Goal: Task Accomplishment & Management: Manage account settings

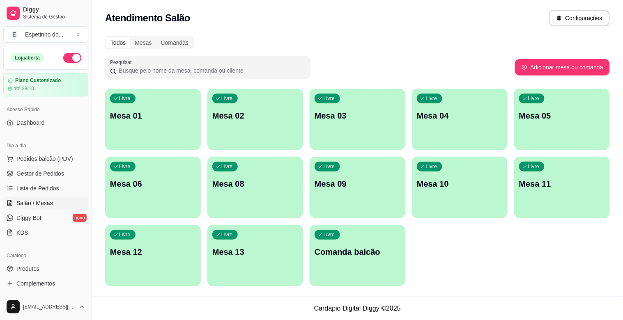
click at [24, 204] on span "Salão / Mesas" at bounding box center [34, 203] width 37 height 8
click at [31, 202] on span "Salão / Mesas" at bounding box center [34, 203] width 37 height 8
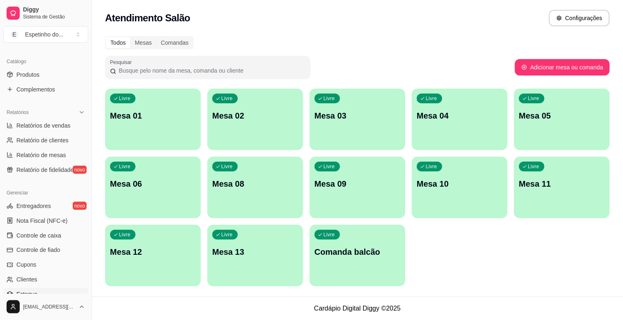
scroll to position [179, 0]
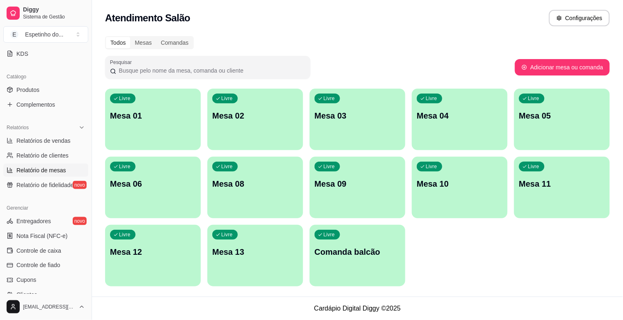
click at [58, 170] on span "Relatório de mesas" at bounding box center [41, 170] width 50 height 8
select select "TOTAL_OF_ORDERS"
select select "7"
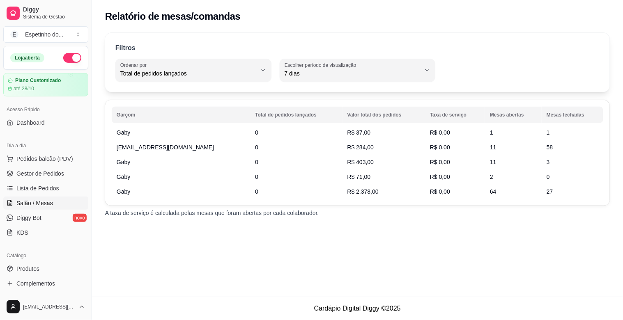
click at [42, 201] on span "Salão / Mesas" at bounding box center [34, 203] width 37 height 8
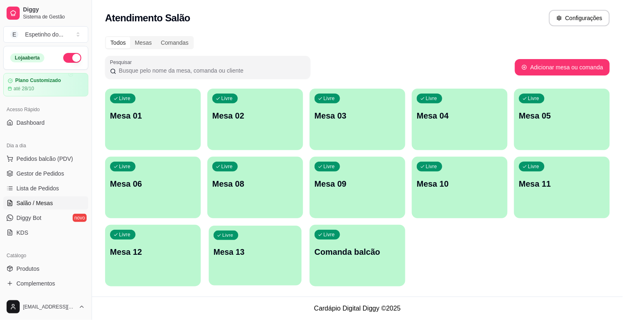
click at [289, 248] on p "Mesa 13" at bounding box center [254, 252] width 83 height 11
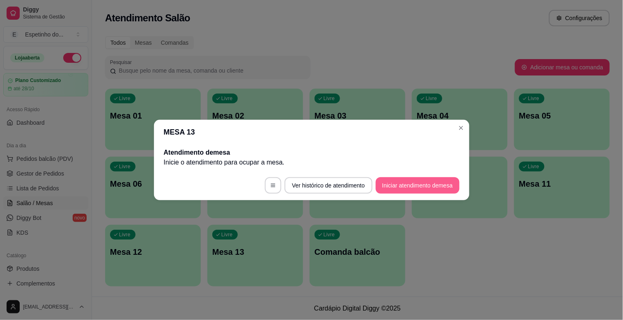
click at [421, 183] on button "Iniciar atendimento de mesa" at bounding box center [418, 185] width 84 height 16
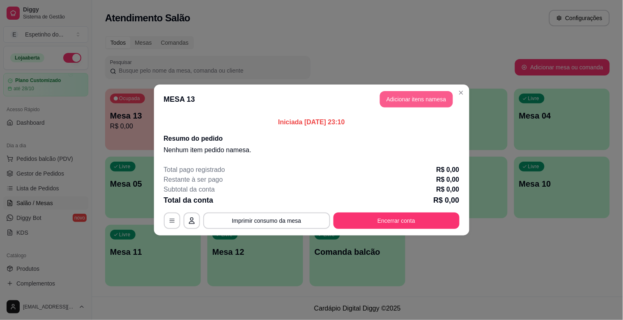
click at [424, 95] on button "Adicionar itens na mesa" at bounding box center [416, 99] width 73 height 16
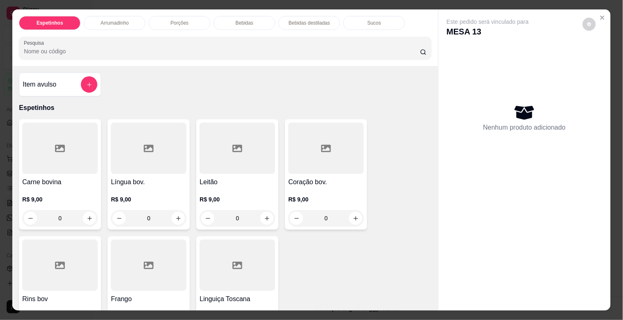
scroll to position [46, 0]
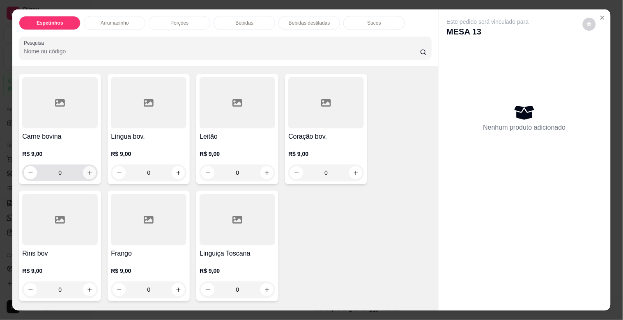
click at [87, 170] on icon "increase-product-quantity" at bounding box center [90, 173] width 6 height 6
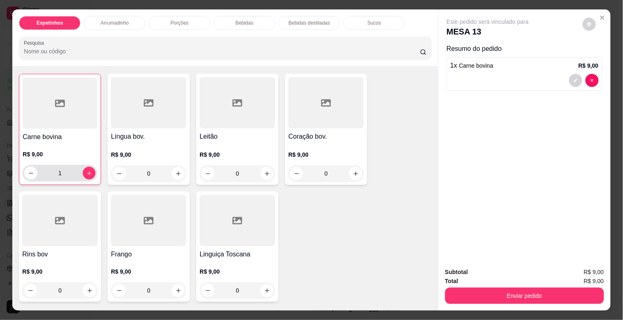
click at [83, 165] on div "1" at bounding box center [59, 173] width 71 height 16
type input "2"
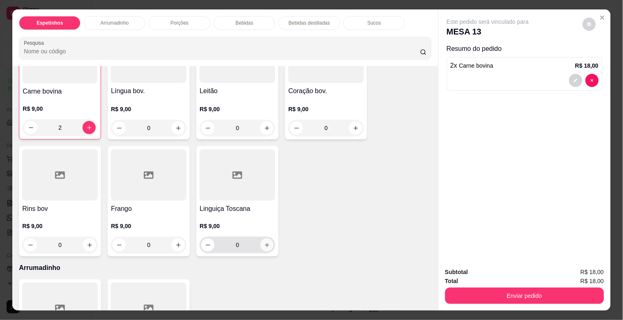
click at [267, 240] on button "increase-product-quantity" at bounding box center [266, 245] width 13 height 13
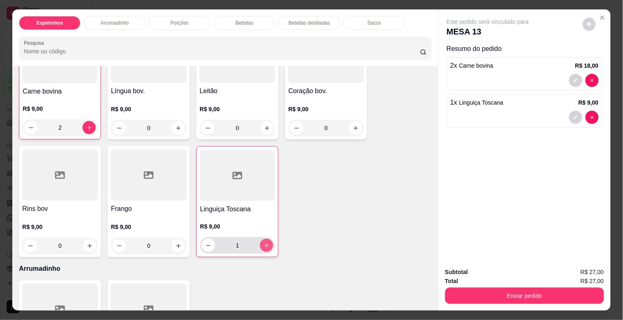
click at [267, 240] on button "increase-product-quantity" at bounding box center [266, 245] width 13 height 13
type input "2"
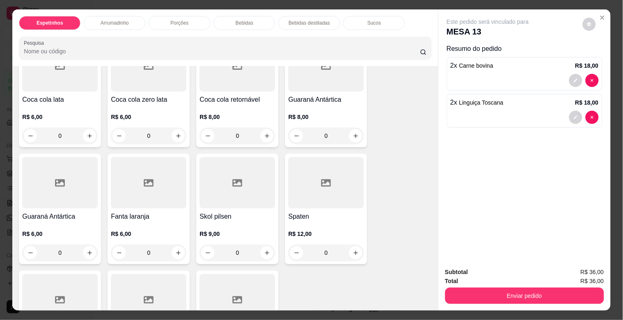
scroll to position [730, 0]
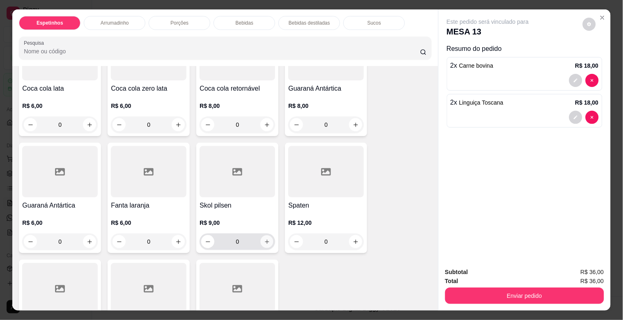
click at [265, 239] on icon "increase-product-quantity" at bounding box center [267, 242] width 6 height 6
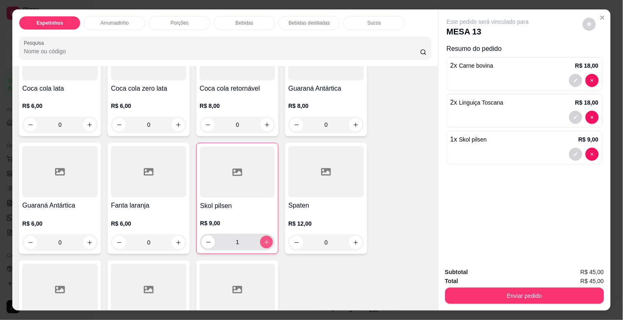
click at [265, 239] on icon "increase-product-quantity" at bounding box center [267, 242] width 6 height 6
type input "2"
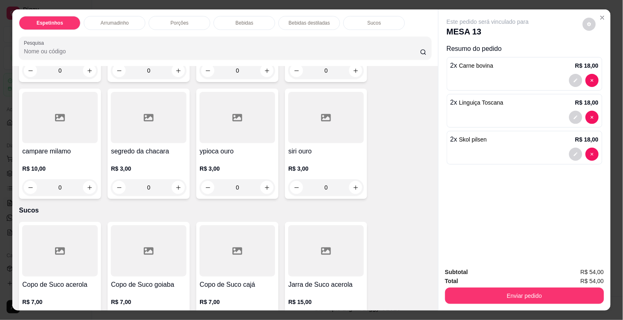
scroll to position [1161, 0]
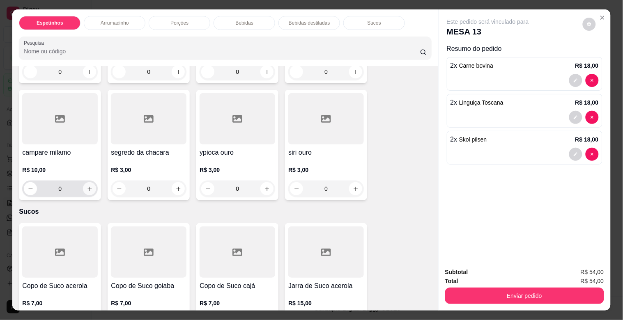
click at [87, 186] on icon "increase-product-quantity" at bounding box center [90, 189] width 6 height 6
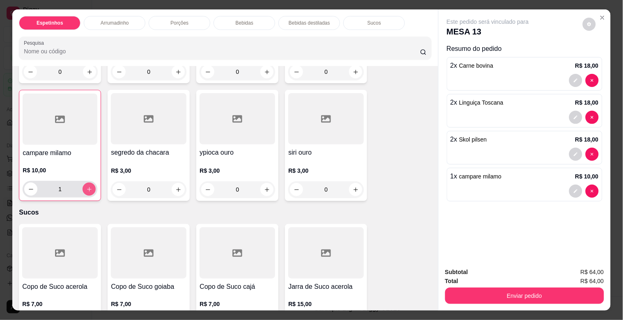
type input "1"
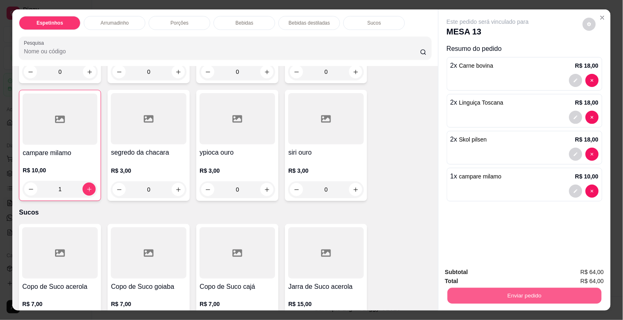
click at [520, 291] on button "Enviar pedido" at bounding box center [524, 296] width 154 height 16
click at [592, 269] on button "Enviar pedido" at bounding box center [582, 272] width 46 height 16
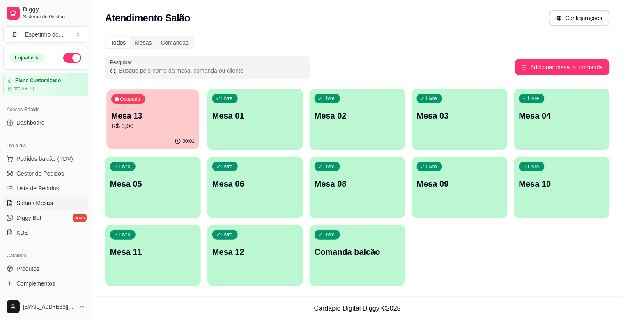
click at [134, 124] on p "R$ 0,00" at bounding box center [152, 126] width 83 height 9
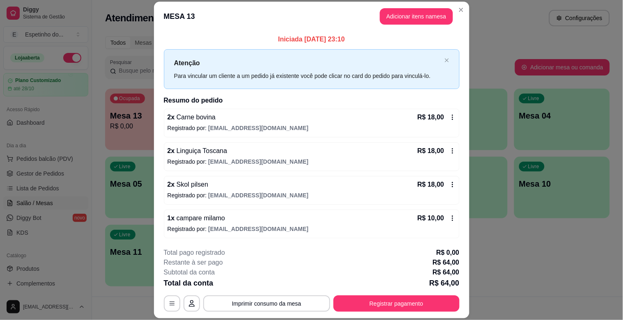
scroll to position [1, 0]
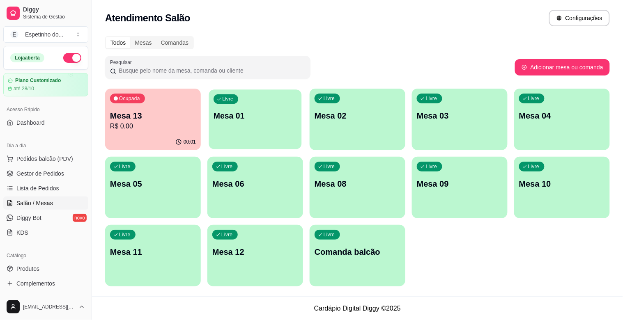
click at [250, 118] on p "Mesa 01" at bounding box center [254, 115] width 83 height 11
click at [177, 111] on p "Mesa 13" at bounding box center [153, 115] width 86 height 11
click at [179, 143] on icon "button" at bounding box center [177, 141] width 7 height 7
click at [132, 100] on p "Ocupada" at bounding box center [130, 99] width 20 height 7
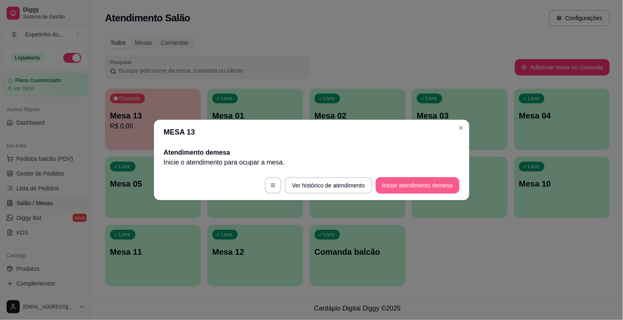
click at [399, 187] on button "Iniciar atendimento de mesa" at bounding box center [418, 185] width 84 height 16
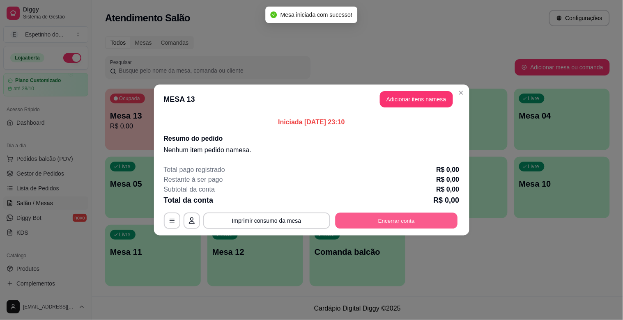
click at [405, 219] on button "Encerrar conta" at bounding box center [396, 221] width 122 height 16
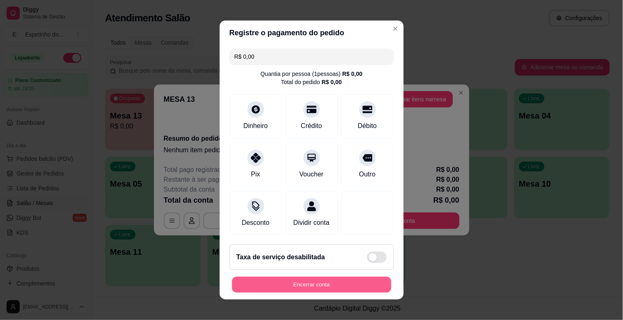
click at [305, 288] on button "Encerrar conta" at bounding box center [311, 285] width 159 height 16
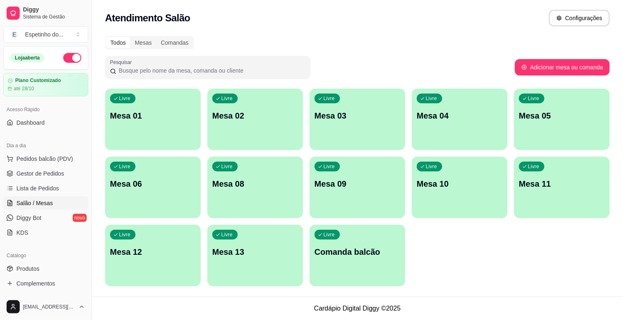
click at [69, 55] on button "button" at bounding box center [72, 58] width 18 height 10
click at [70, 58] on button "button" at bounding box center [72, 58] width 18 height 10
click at [70, 57] on button "button" at bounding box center [72, 58] width 18 height 10
